Goal: Transaction & Acquisition: Subscribe to service/newsletter

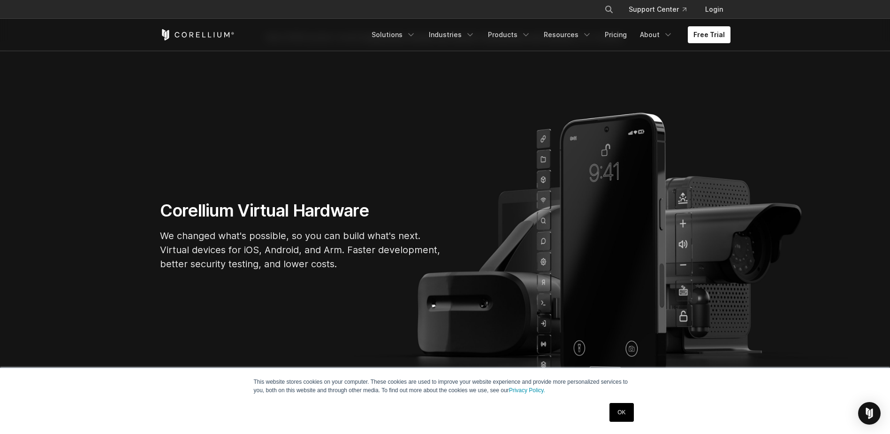
scroll to position [25, 0]
click at [621, 411] on link "OK" at bounding box center [622, 412] width 24 height 19
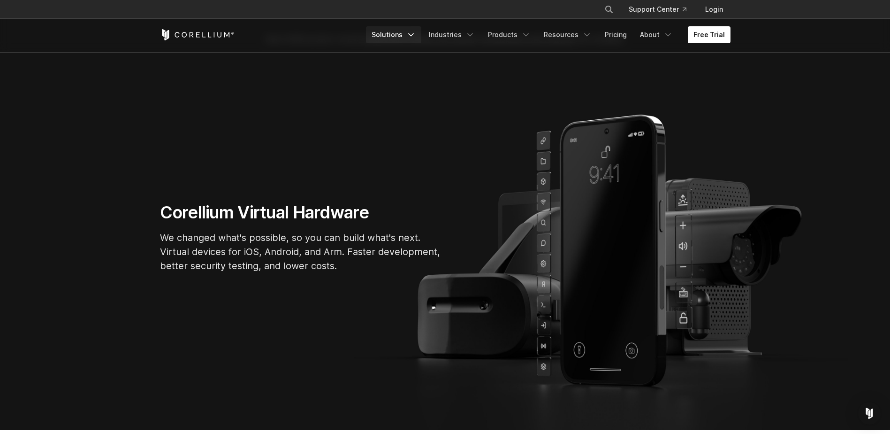
click at [399, 37] on link "Solutions" at bounding box center [393, 34] width 55 height 17
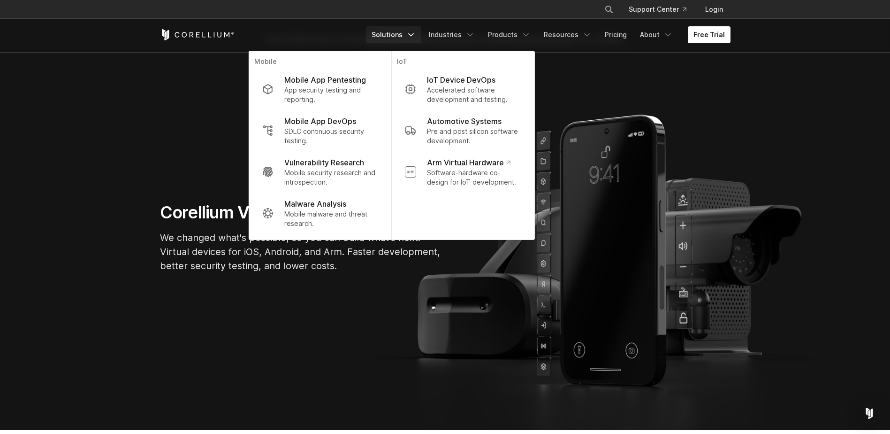
click at [399, 37] on link "Solutions" at bounding box center [393, 34] width 55 height 17
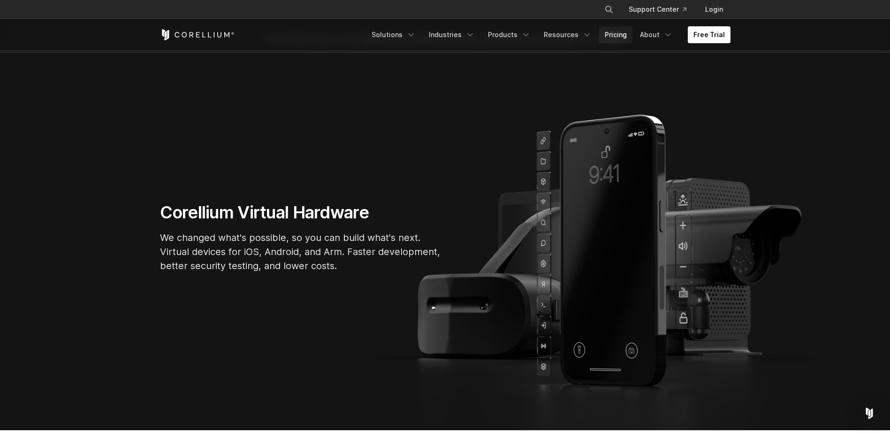
click at [615, 32] on link "Pricing" at bounding box center [615, 34] width 33 height 17
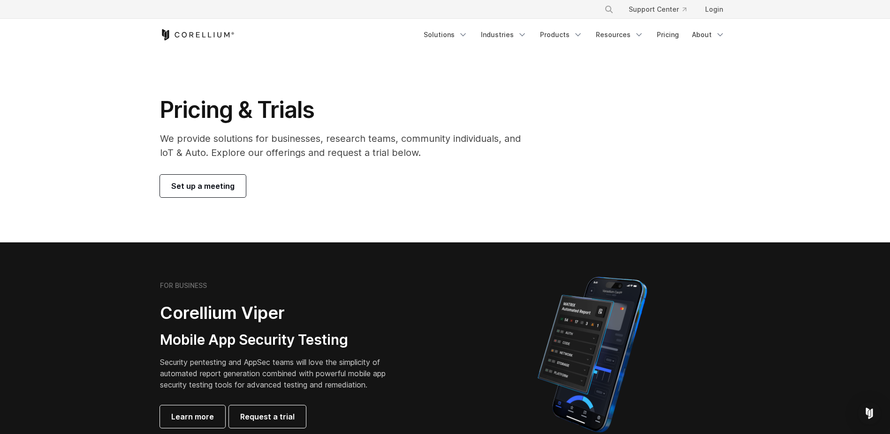
click at [297, 169] on div "Pricing & Trials We provide solutions for businesses, research teams, community…" at bounding box center [347, 146] width 393 height 101
